Goal: Information Seeking & Learning: Understand process/instructions

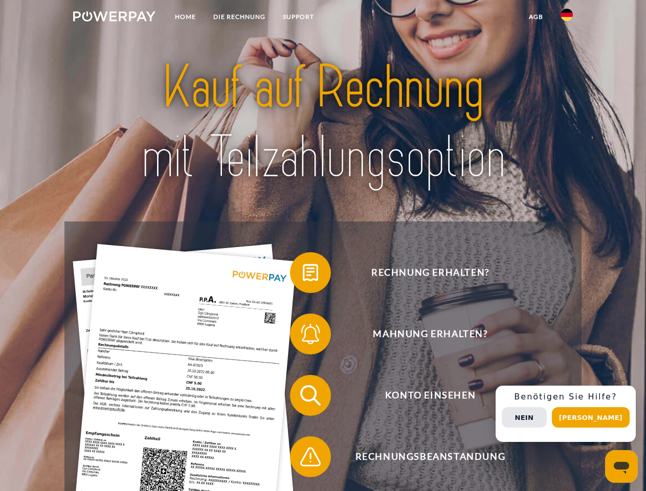
click at [114, 18] on img at bounding box center [114, 16] width 82 height 10
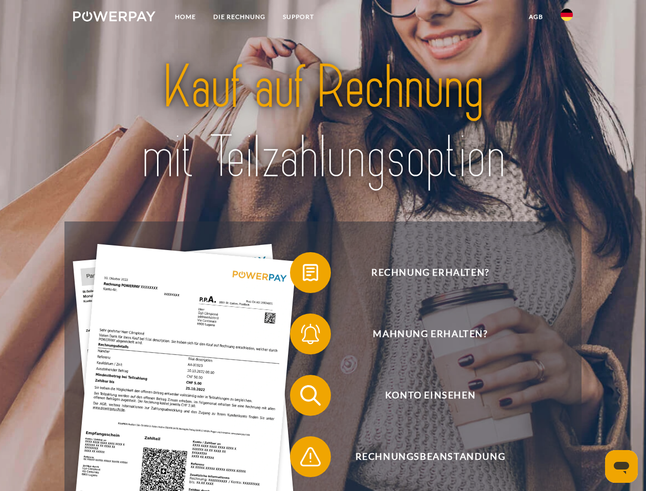
click at [567, 18] on img at bounding box center [566, 15] width 12 height 12
click at [535, 17] on link "agb" at bounding box center [536, 17] width 32 height 18
click at [303, 275] on span at bounding box center [294, 272] width 51 height 51
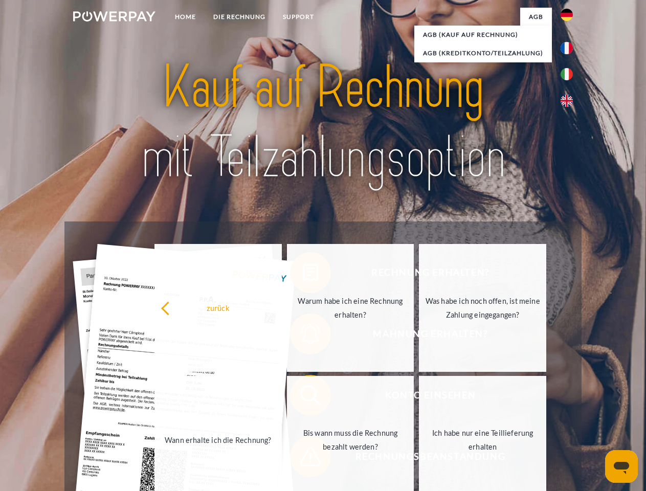
click at [303, 336] on div "zurück Warum habe ich eine Rechnung erhalten? Was habe ich noch offen, ist mein…" at bounding box center [350, 374] width 413 height 264
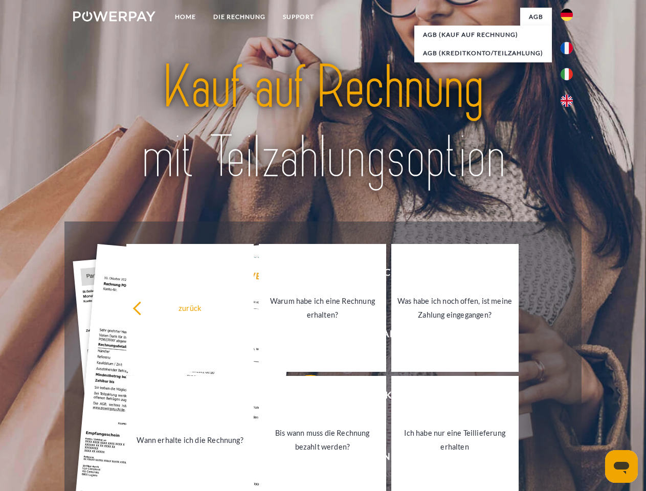
click at [303, 397] on link "Bis wann muss die Rechnung bezahlt werden?" at bounding box center [322, 440] width 127 height 128
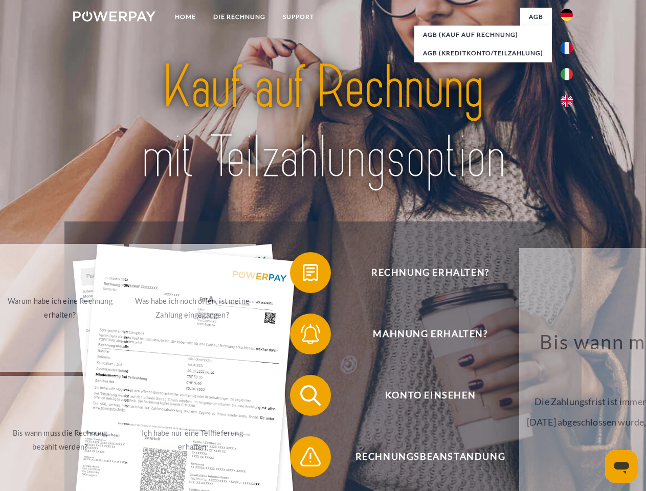
click at [303, 459] on span at bounding box center [294, 456] width 51 height 51
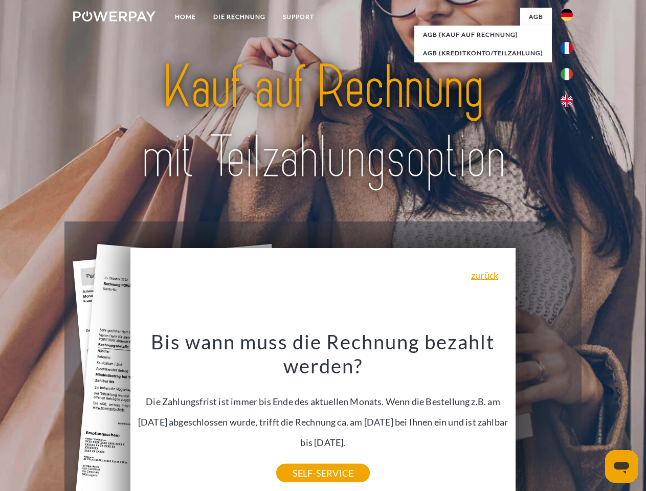
click at [569, 414] on div "Rechnung erhalten? Mahnung erhalten? Konto einsehen" at bounding box center [322, 425] width 516 height 409
click at [544, 416] on span "Konto einsehen" at bounding box center [430, 395] width 251 height 41
click at [594, 417] on header "Home DIE RECHNUNG SUPPORT" at bounding box center [323, 353] width 646 height 706
